Goal: Task Accomplishment & Management: Use online tool/utility

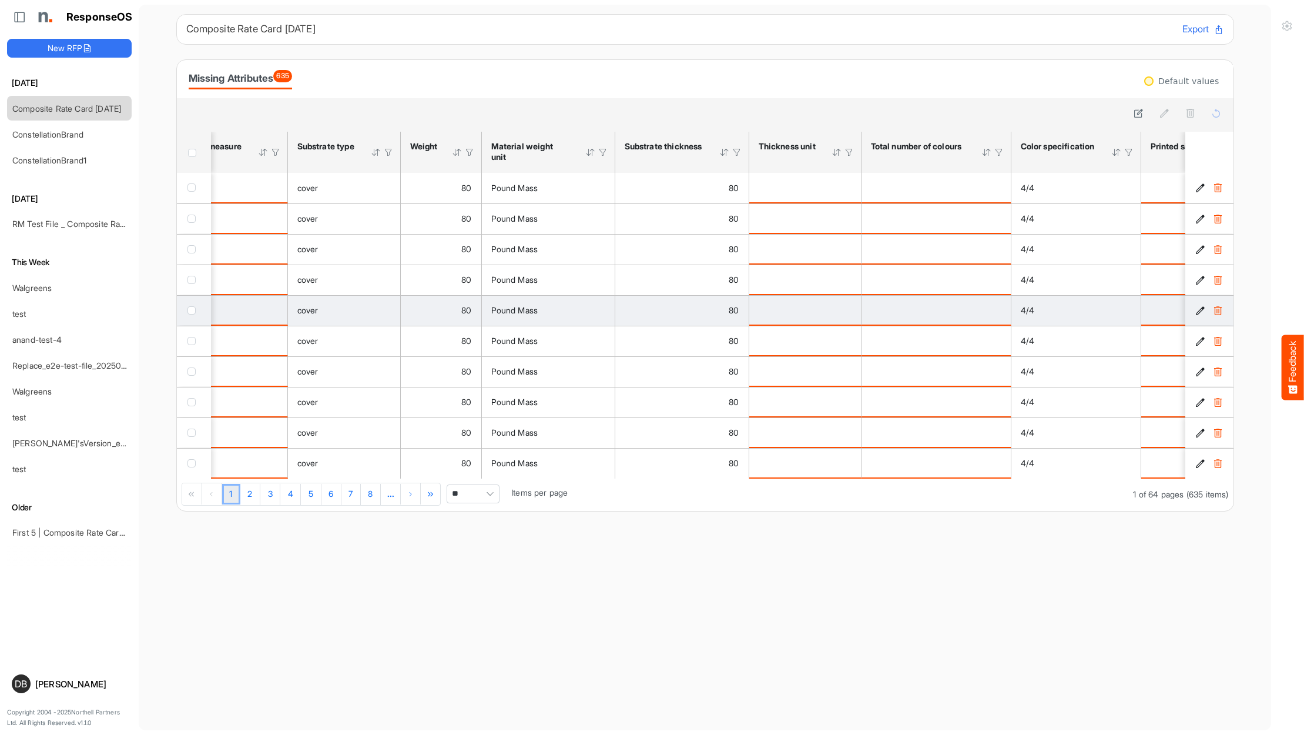
scroll to position [0, 434]
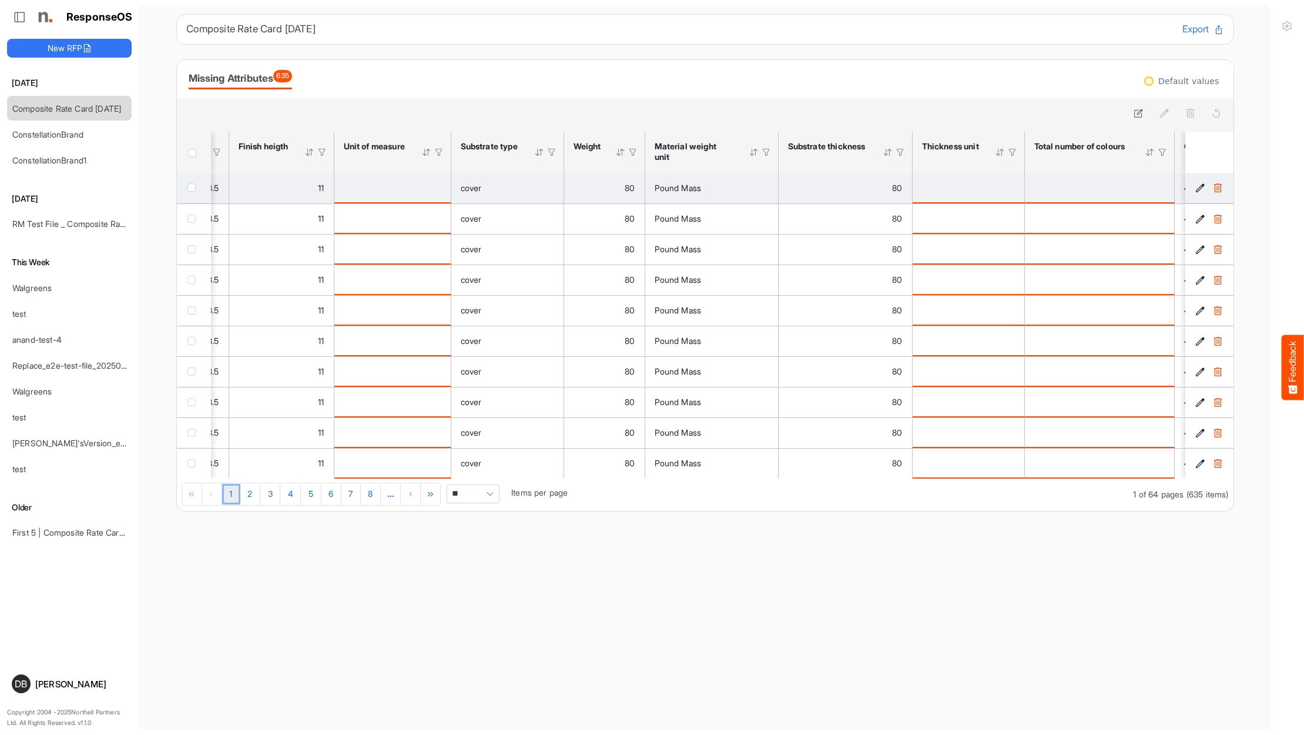
click at [393, 190] on div "is template cell Column Header httpsnorthellcomontologiesmapping-rulesmeasureme…" at bounding box center [393, 187] width 98 height 13
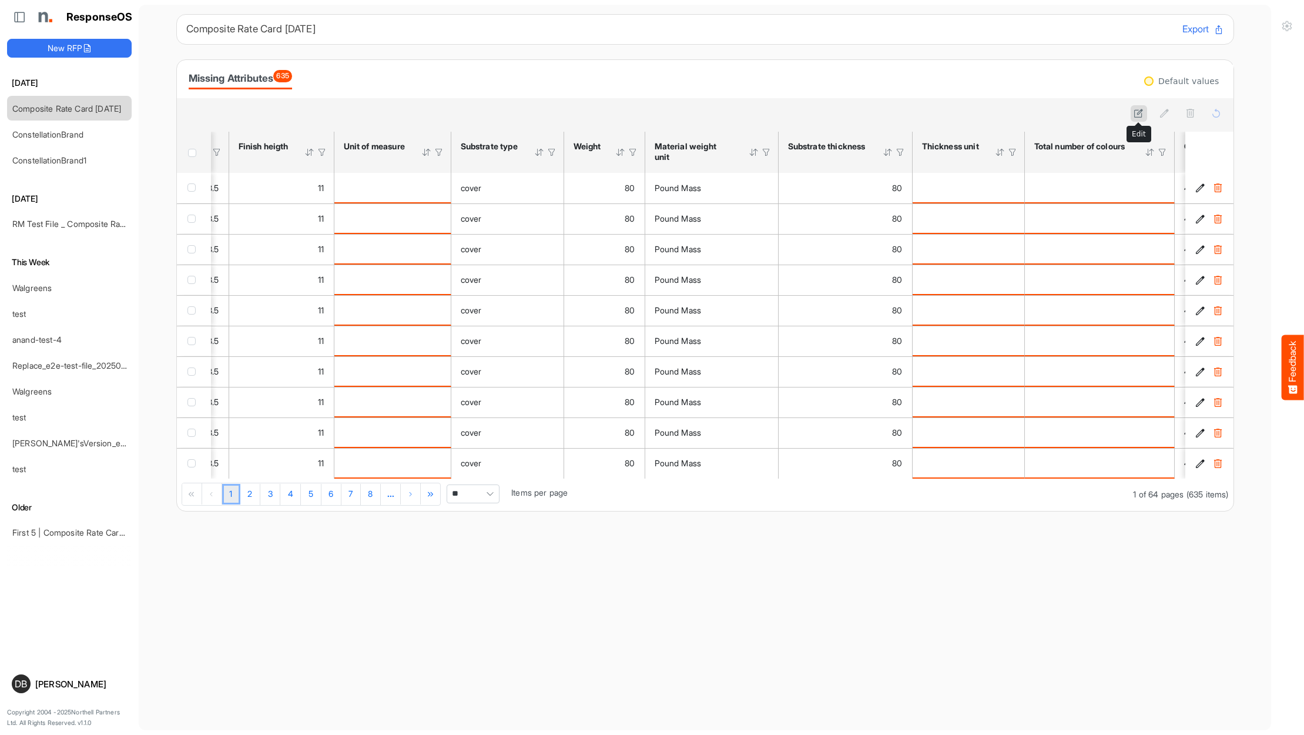
click at [1140, 111] on icon at bounding box center [1139, 113] width 10 height 10
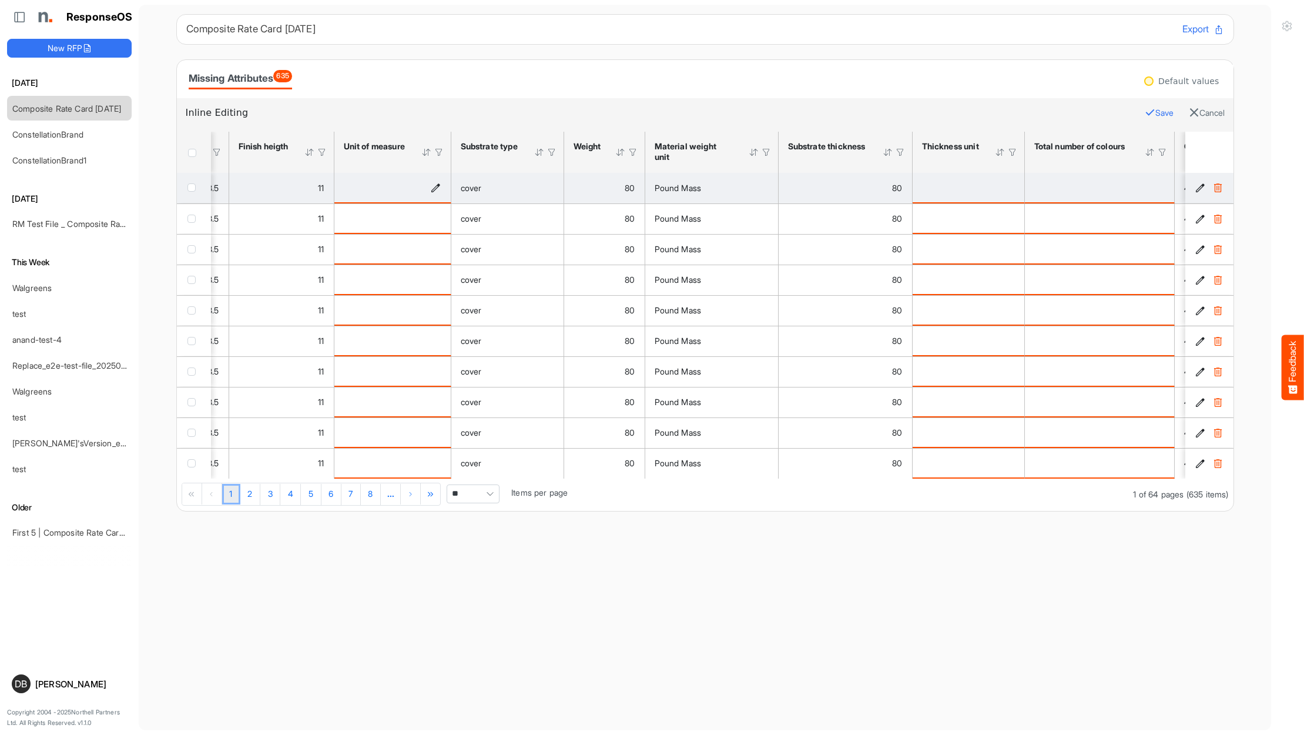
click at [435, 189] on icon "is template cell Column Header httpsnorthellcomontologiesmapping-rulesmeasureme…" at bounding box center [436, 187] width 10 height 10
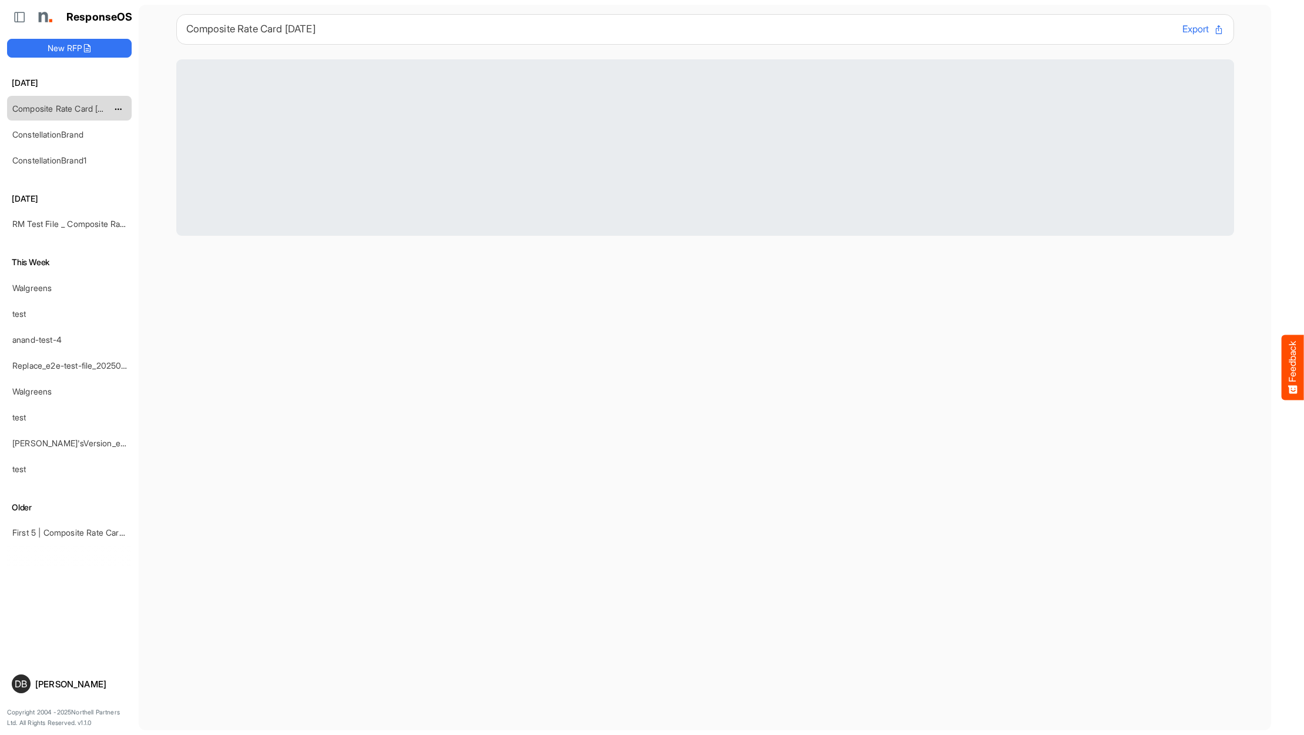
click at [77, 106] on link "Composite Rate Card [DATE]" at bounding box center [66, 108] width 109 height 10
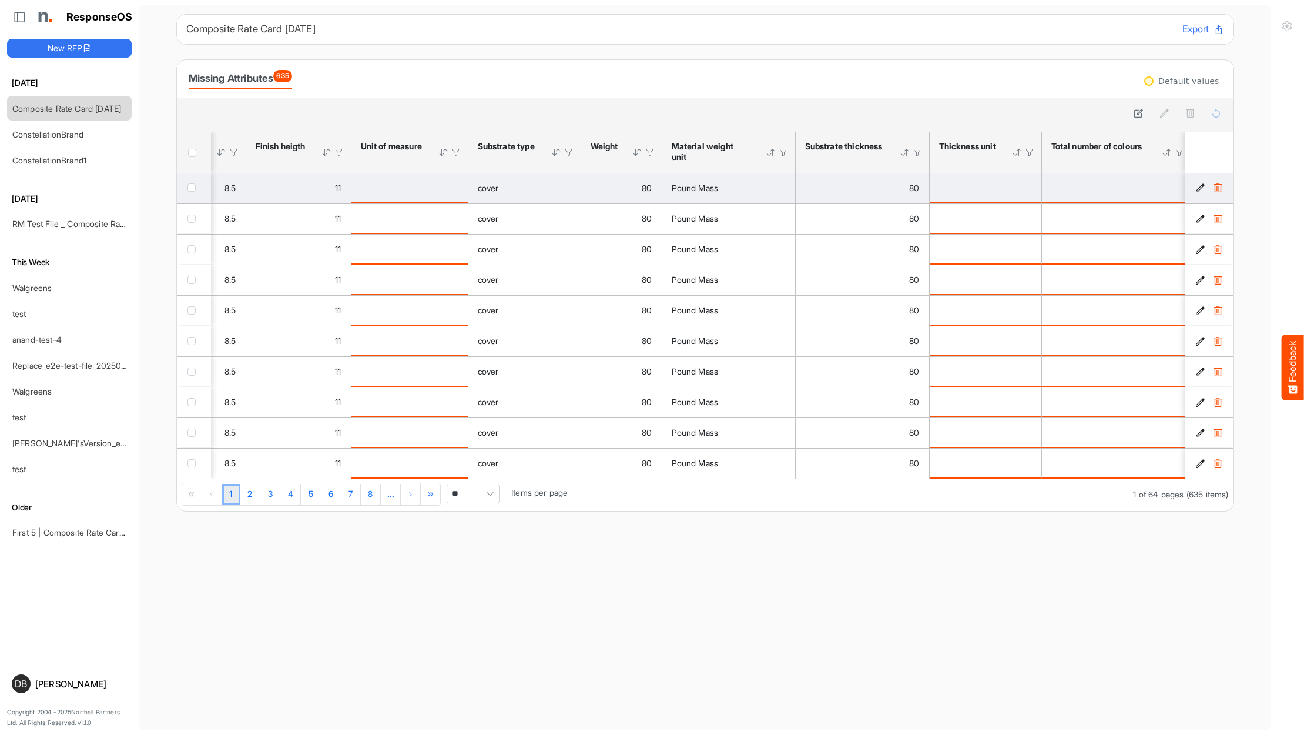
scroll to position [0, 264]
click at [446, 190] on div "is template cell Column Header httpsnorthellcomontologiesmapping-rulesmeasureme…" at bounding box center [407, 187] width 98 height 13
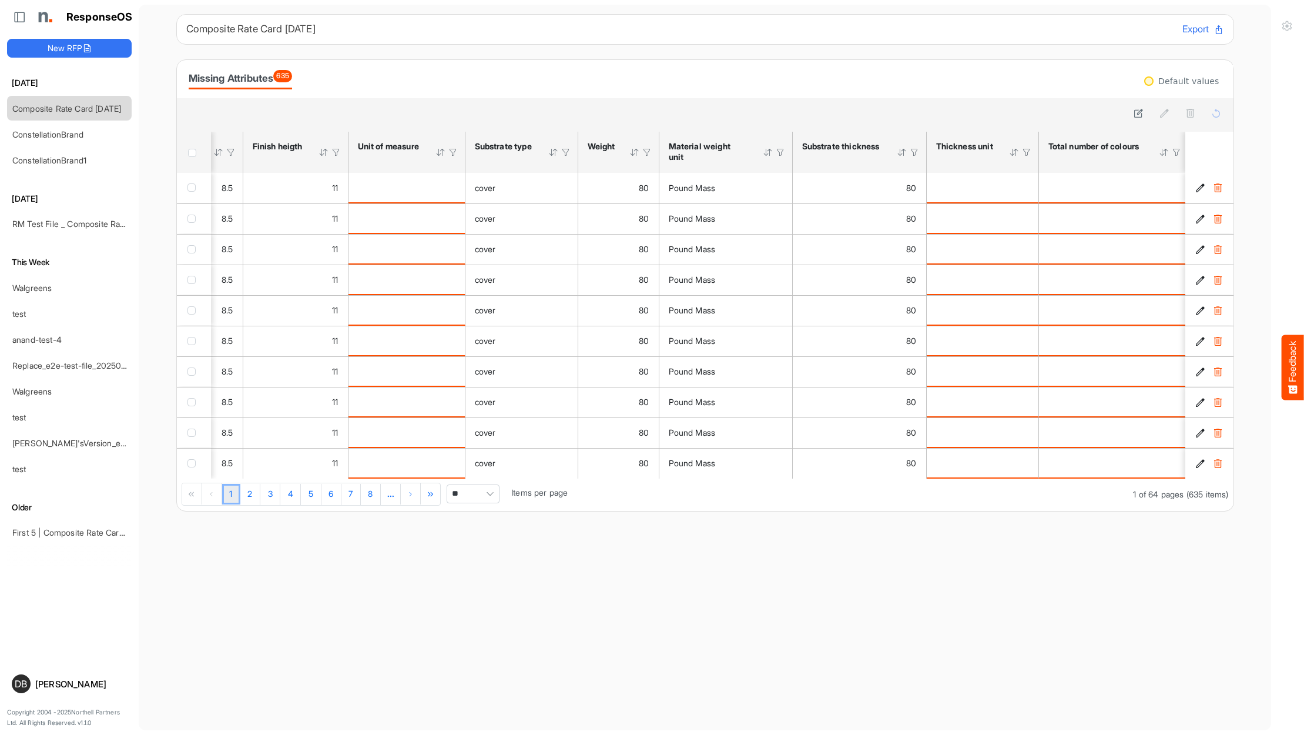
click at [622, 56] on div "Composite Rate Card [DATE] Export Missing Attributes 635 Default values sfgridl…" at bounding box center [705, 262] width 1058 height 497
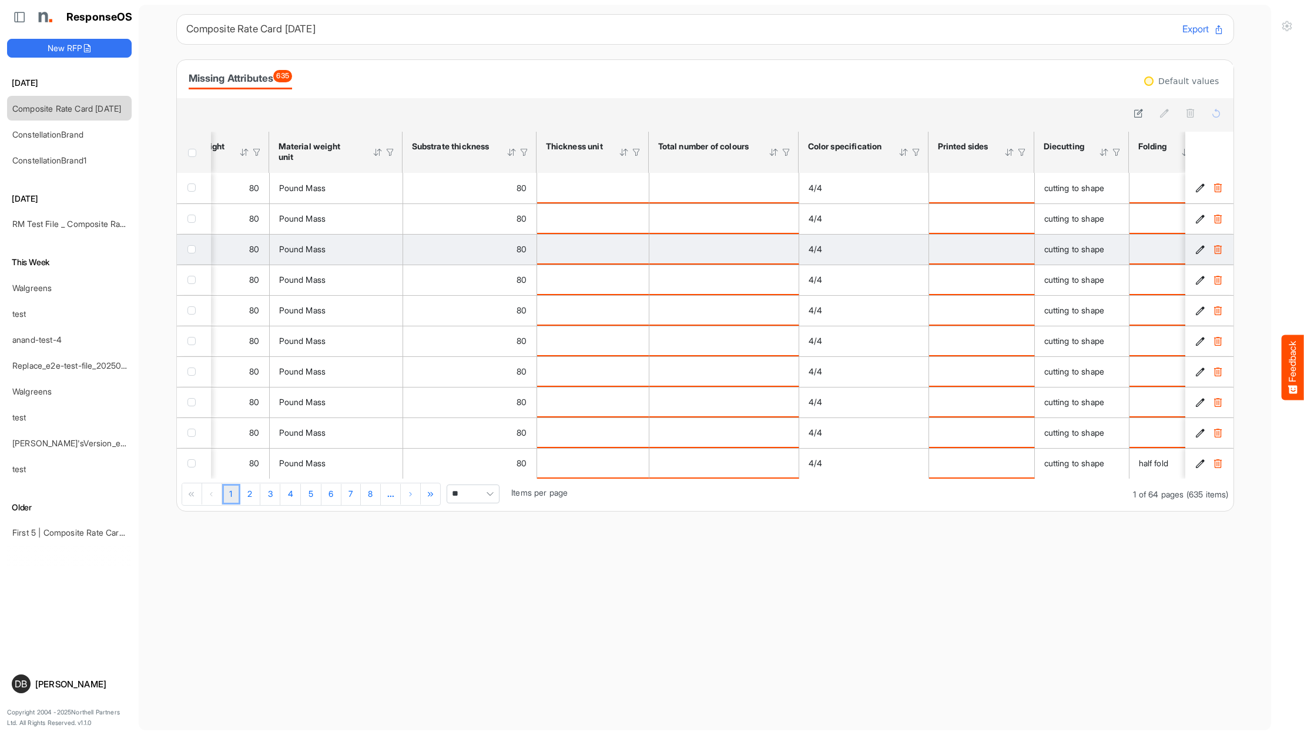
scroll to position [0, 654]
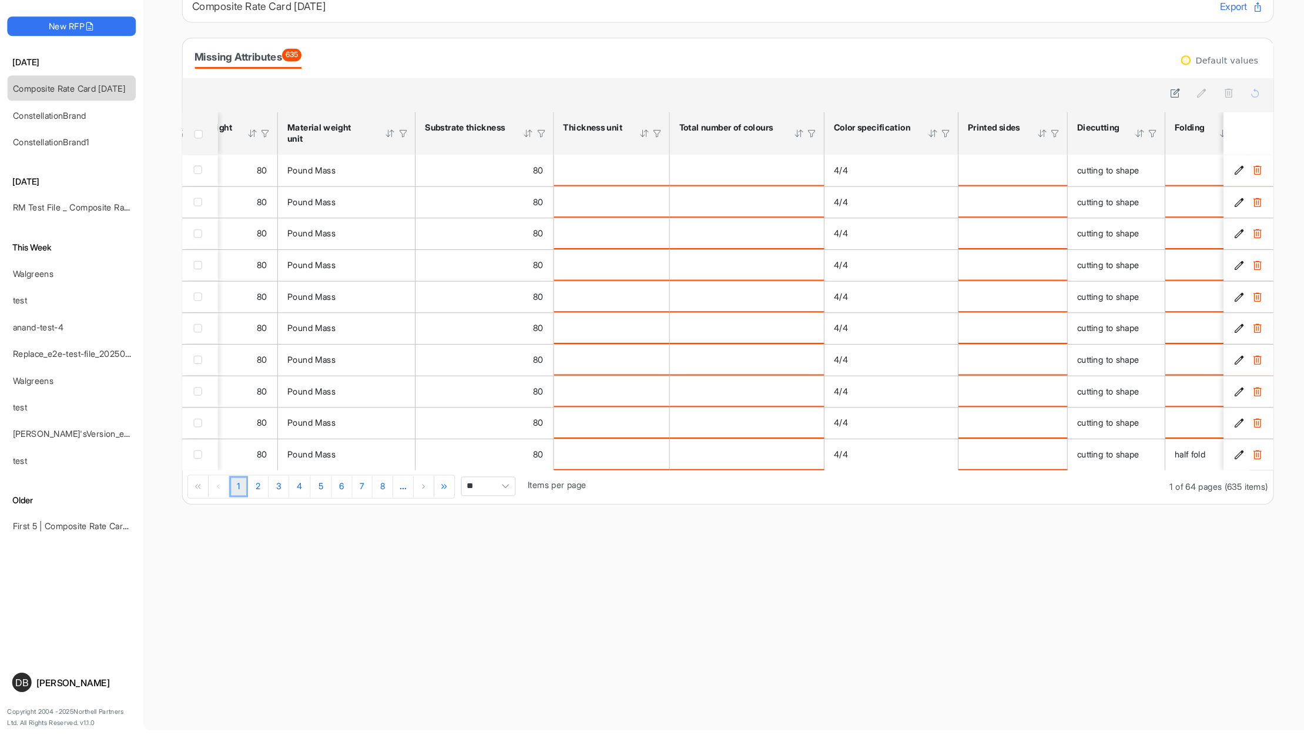
click at [778, 60] on div "Missing Attributes 635" at bounding box center [705, 79] width 1057 height 38
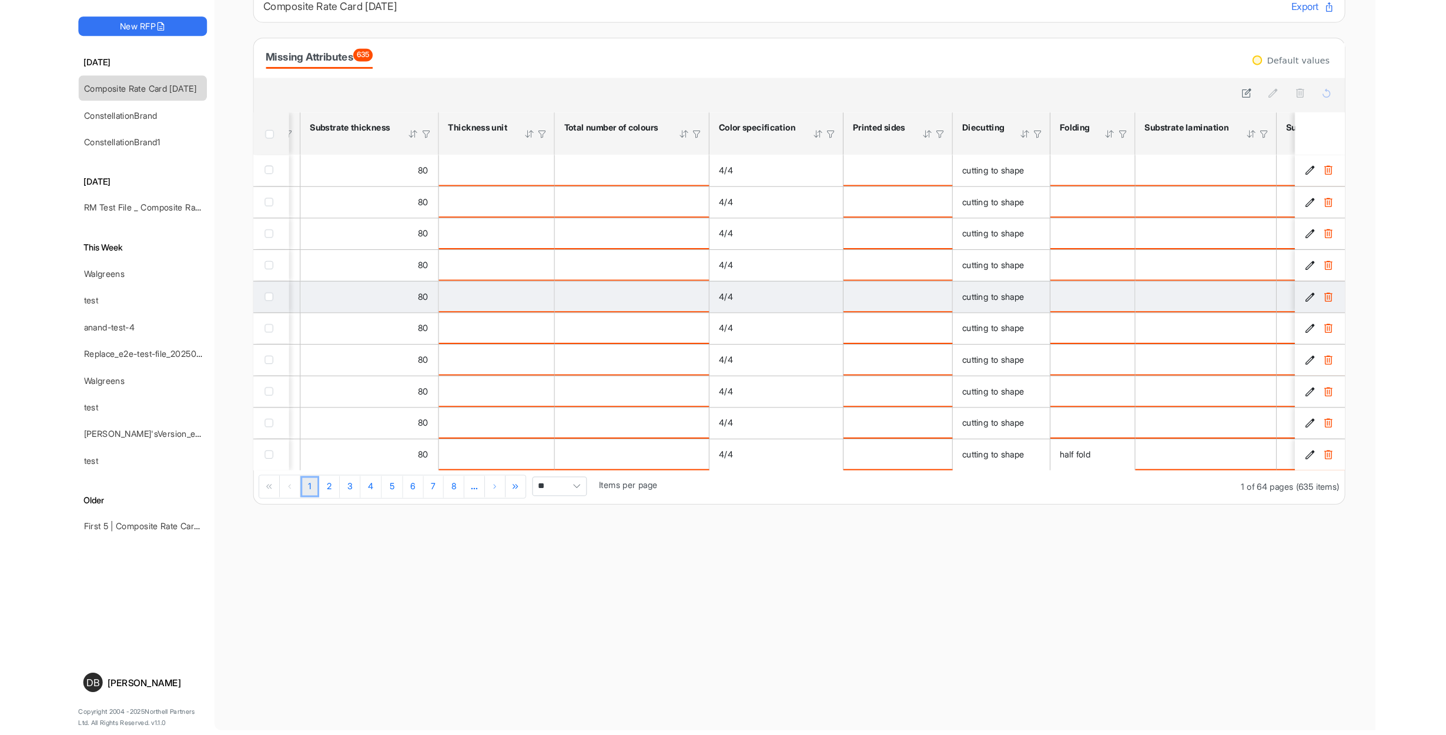
scroll to position [0, 835]
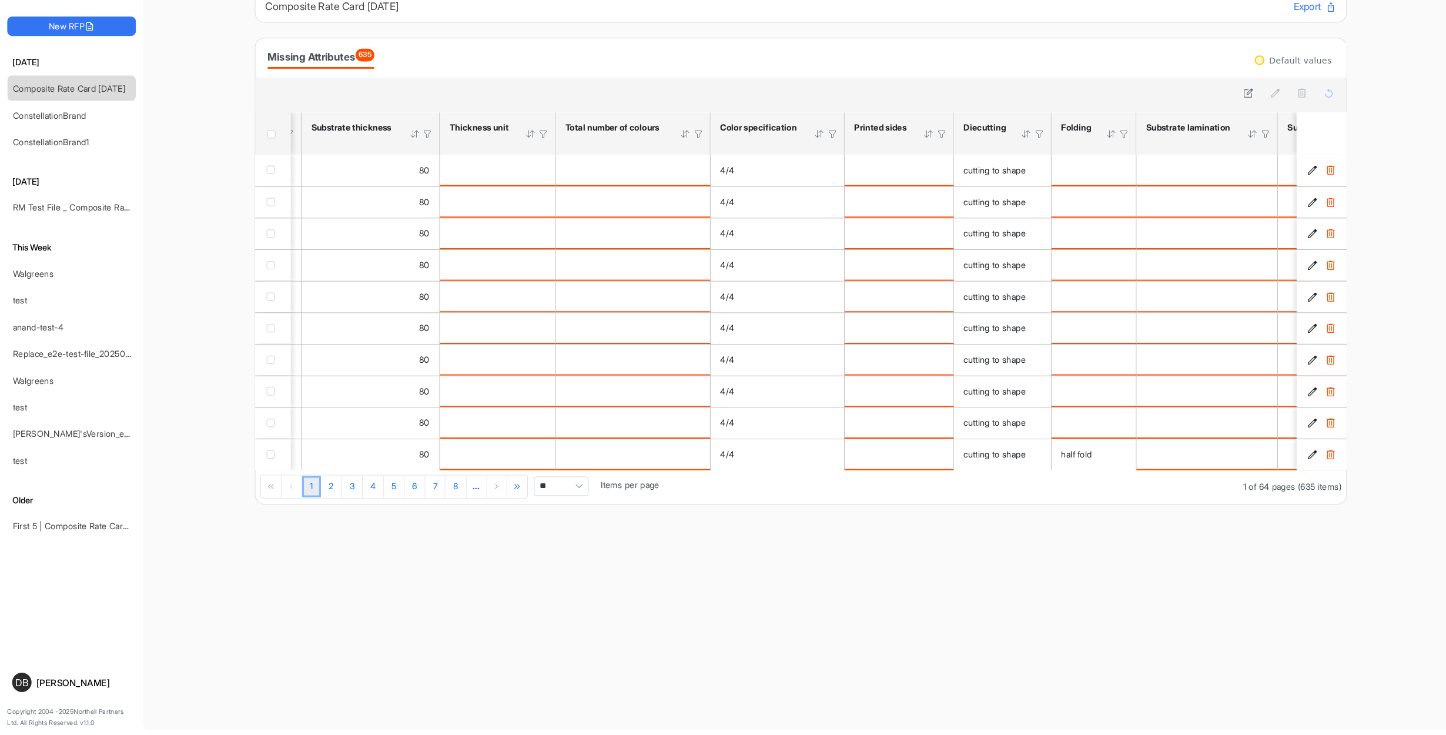
click at [554, 34] on div "Composite Rate Card [DATE] Export Missing Attributes 635 Default values sfgridl…" at bounding box center [776, 262] width 1058 height 497
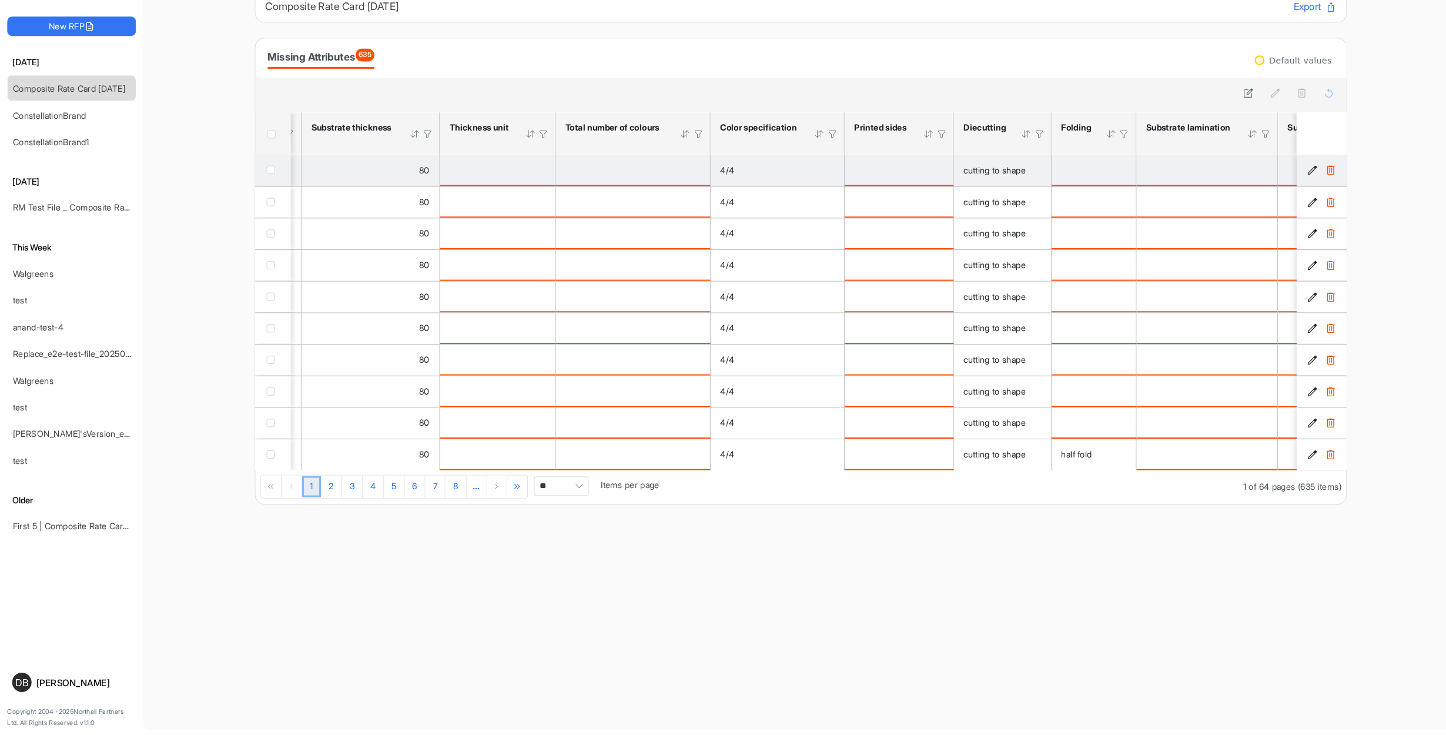
click at [1276, 183] on icon "d05d08a8-73e4-49b3-b27a-1ece2446714c is template cell Column Header" at bounding box center [1272, 188] width 10 height 10
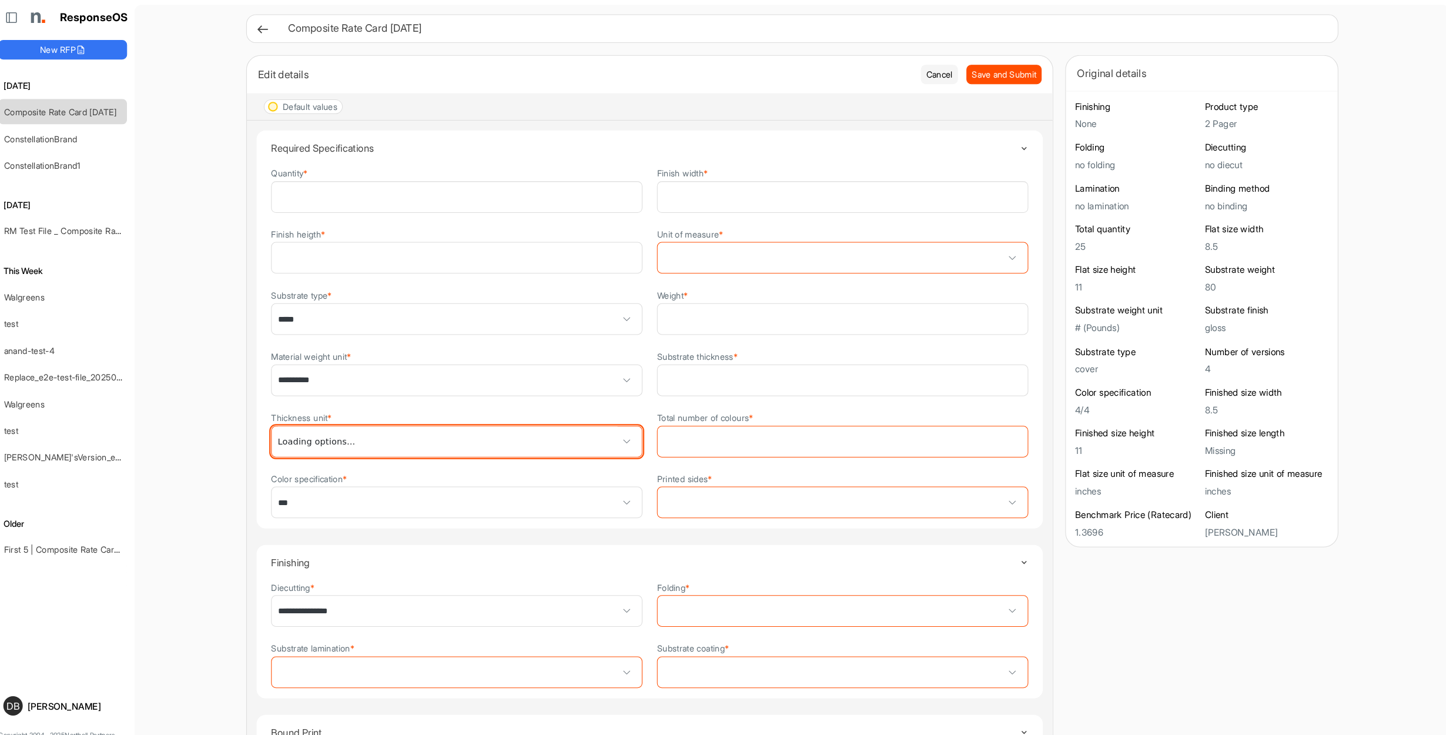
click at [564, 423] on span at bounding box center [451, 427] width 359 height 29
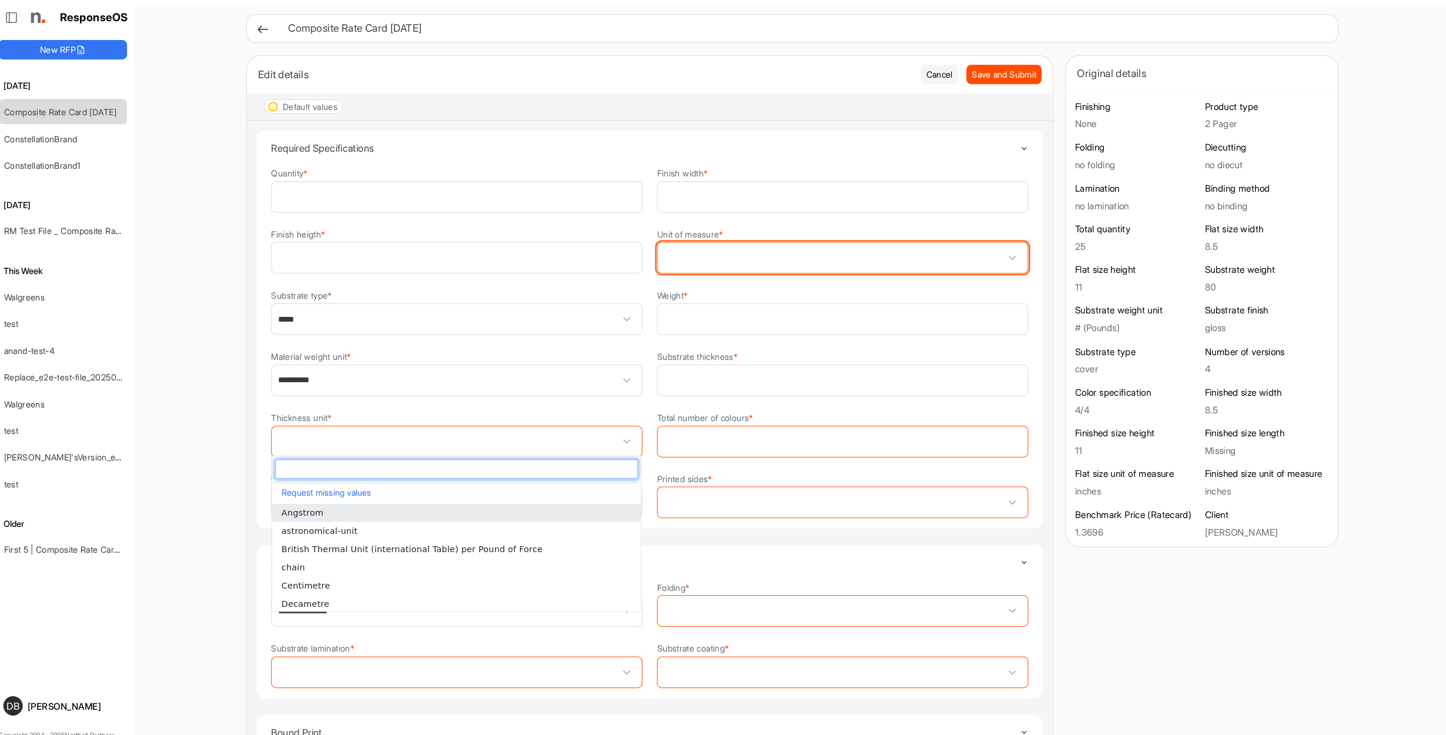
click at [851, 241] on span at bounding box center [824, 249] width 359 height 29
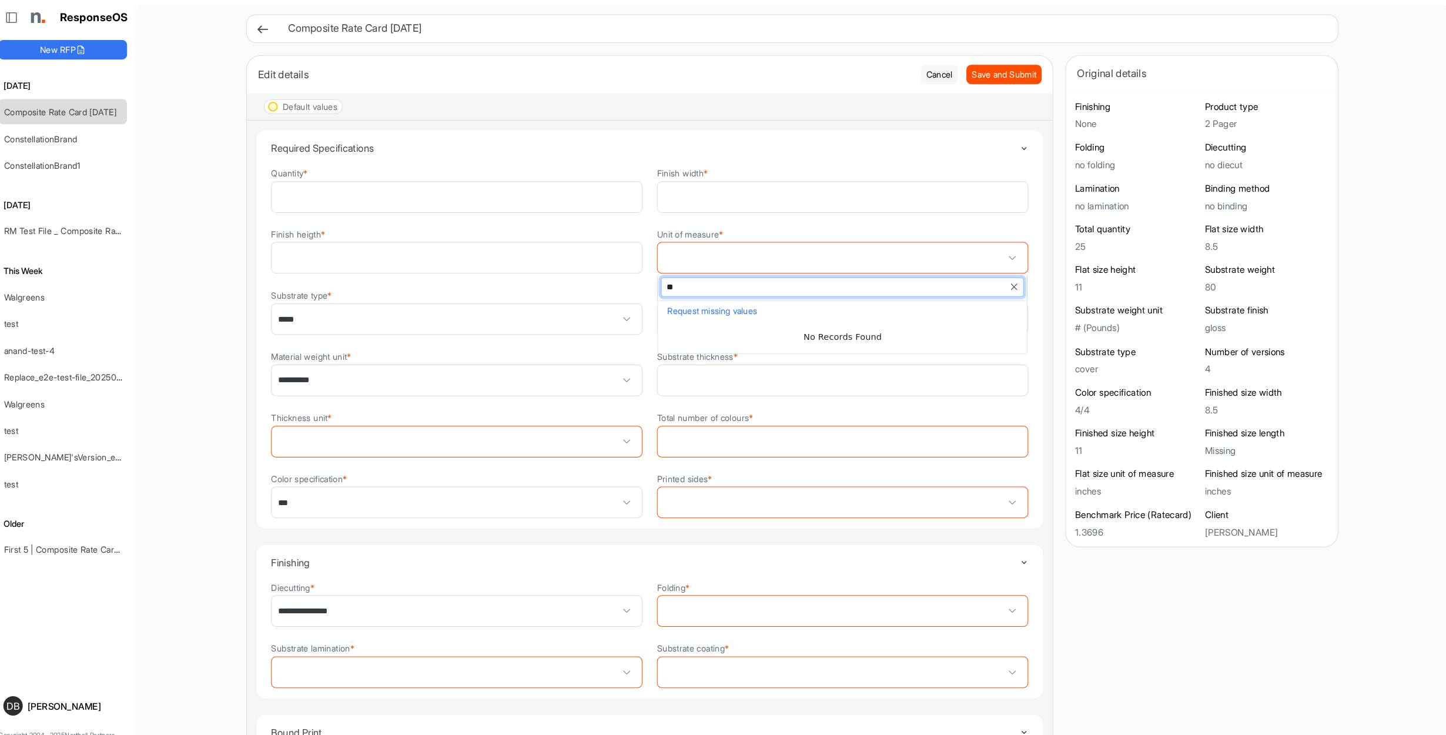
type input "*"
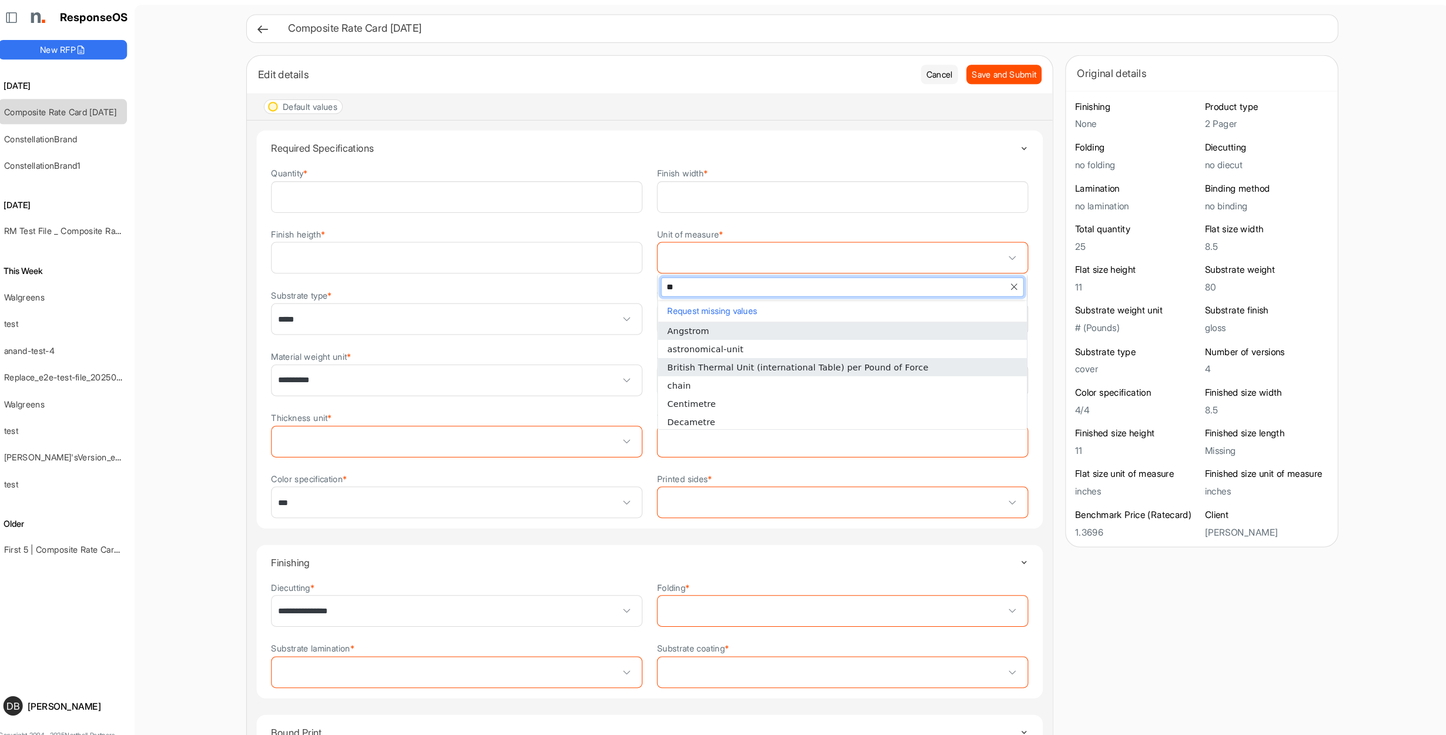
type input "***"
click at [810, 322] on li "Inch" at bounding box center [824, 321] width 357 height 18
type input "****"
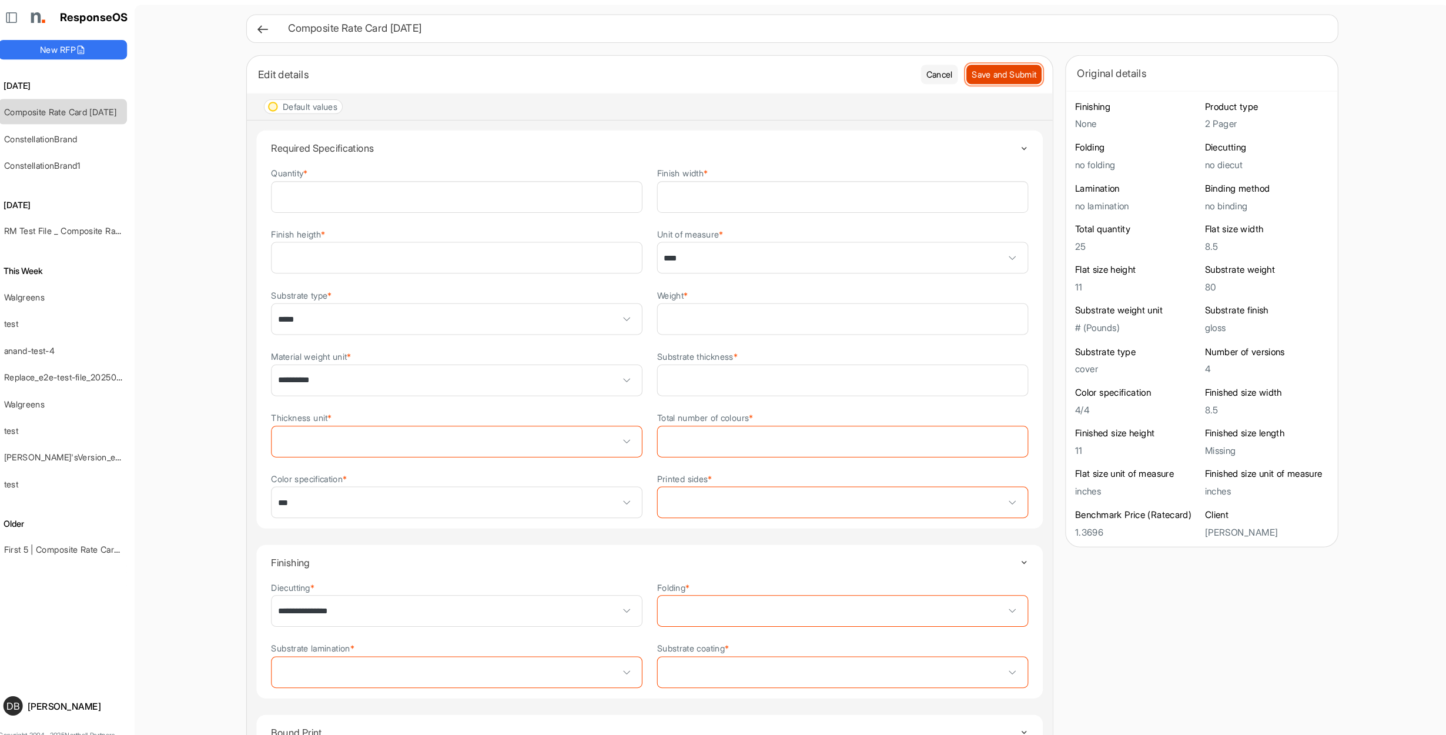
click at [965, 75] on span "Save and Submit" at bounding box center [981, 72] width 62 height 13
